Goal: Check status: Check status

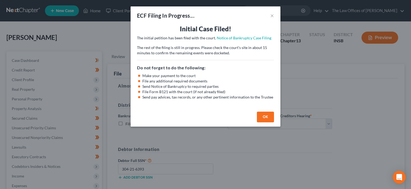
select select "0"
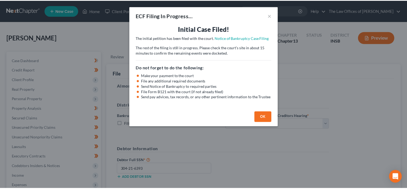
scroll to position [105, 0]
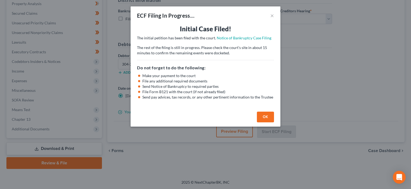
click at [273, 117] on button "OK" at bounding box center [265, 117] width 17 height 11
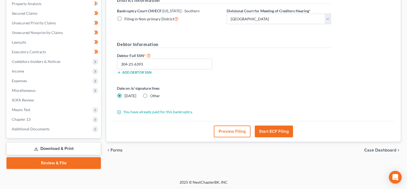
scroll to position [0, 0]
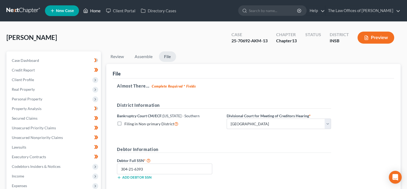
click at [87, 13] on icon at bounding box center [86, 11] width 4 height 4
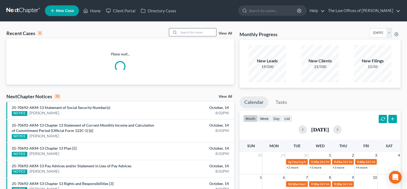
drag, startPoint x: 200, startPoint y: 32, endPoint x: 196, endPoint y: 32, distance: 4.5
click at [198, 32] on input "search" at bounding box center [197, 32] width 37 height 8
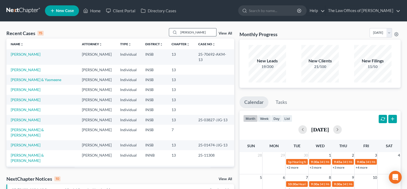
type input "[PERSON_NAME]"
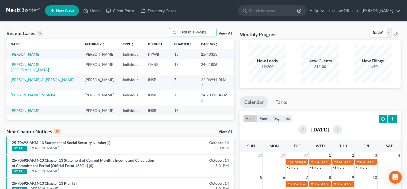
click at [35, 55] on link "[PERSON_NAME]" at bounding box center [26, 54] width 30 height 5
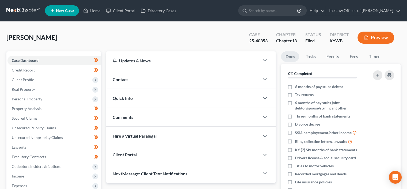
click at [131, 97] on span "Quick Info" at bounding box center [123, 97] width 20 height 5
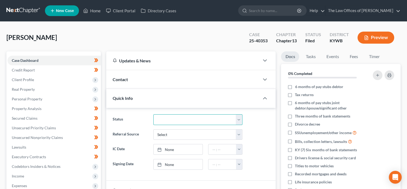
click at [173, 118] on select "Confirmed Discharged Dismissed Filed In Progress Means Test Objection to Confir…" at bounding box center [197, 119] width 89 height 11
select select "0"
click at [153, 114] on select "Confirmed Discharged Dismissed Filed In Progress Means Test Objection to Confir…" at bounding box center [197, 119] width 89 height 11
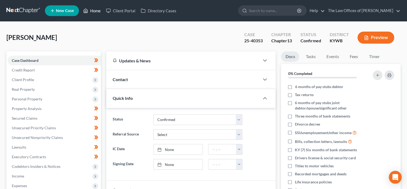
click at [92, 9] on link "Home" at bounding box center [92, 11] width 23 height 10
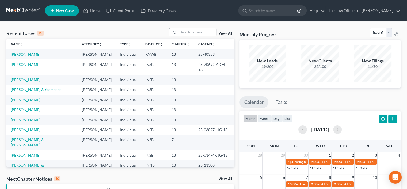
click at [197, 32] on input "search" at bounding box center [197, 32] width 37 height 8
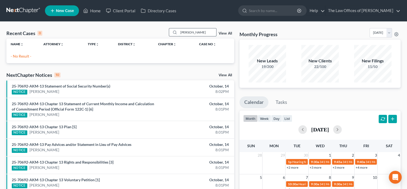
type input "[PERSON_NAME]"
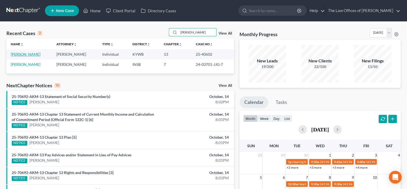
click at [29, 56] on link "[PERSON_NAME]" at bounding box center [26, 54] width 30 height 5
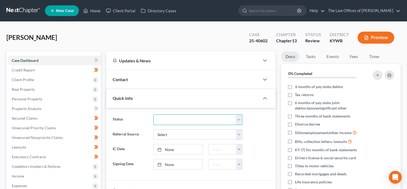
click at [175, 118] on select "Confirmed Discharged Dismissed Filed In Progress Means Test Objection to Confir…" at bounding box center [197, 119] width 89 height 11
select select "0"
click at [153, 114] on select "Confirmed Discharged Dismissed Filed In Progress Means Test Objection to Confir…" at bounding box center [197, 119] width 89 height 11
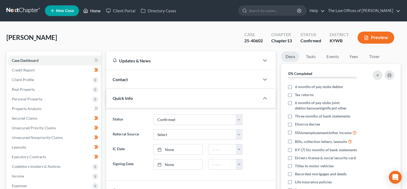
click at [90, 9] on link "Home" at bounding box center [92, 11] width 23 height 10
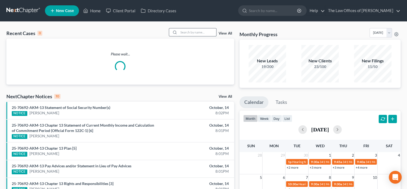
click at [194, 31] on input "search" at bounding box center [197, 32] width 37 height 8
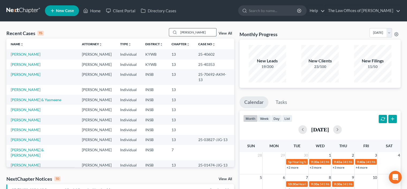
type input "[PERSON_NAME]"
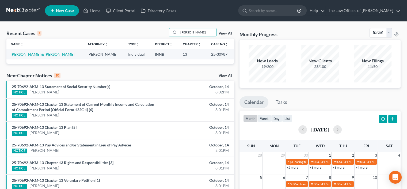
click at [33, 54] on link "[PERSON_NAME] & [PERSON_NAME]" at bounding box center [43, 54] width 64 height 5
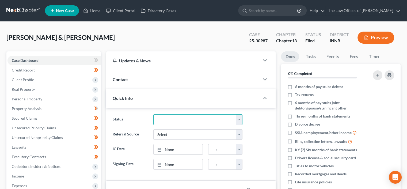
click at [179, 121] on select "Confirmed Discharged Dismissed Filed In Progress Means Test Objection to Confir…" at bounding box center [197, 119] width 89 height 11
select select "0"
click at [153, 114] on select "Confirmed Discharged Dismissed Filed In Progress Means Test Objection to Confir…" at bounding box center [197, 119] width 89 height 11
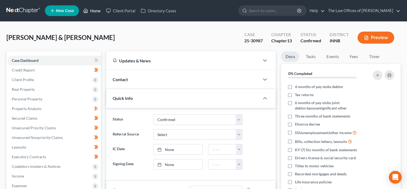
click at [95, 10] on link "Home" at bounding box center [92, 11] width 23 height 10
